Goal: Find specific page/section

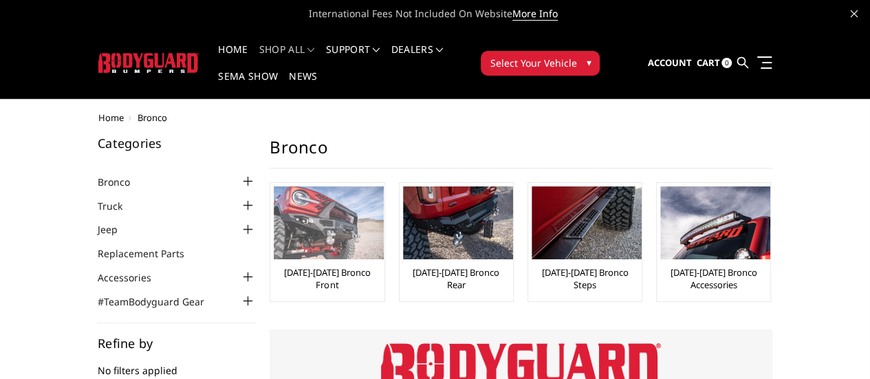
drag, startPoint x: 0, startPoint y: 0, endPoint x: 226, endPoint y: 248, distance: 335.0
click at [274, 266] on link "[DATE]-[DATE] Bronco Front" at bounding box center [327, 278] width 107 height 25
